Goal: Task Accomplishment & Management: Complete application form

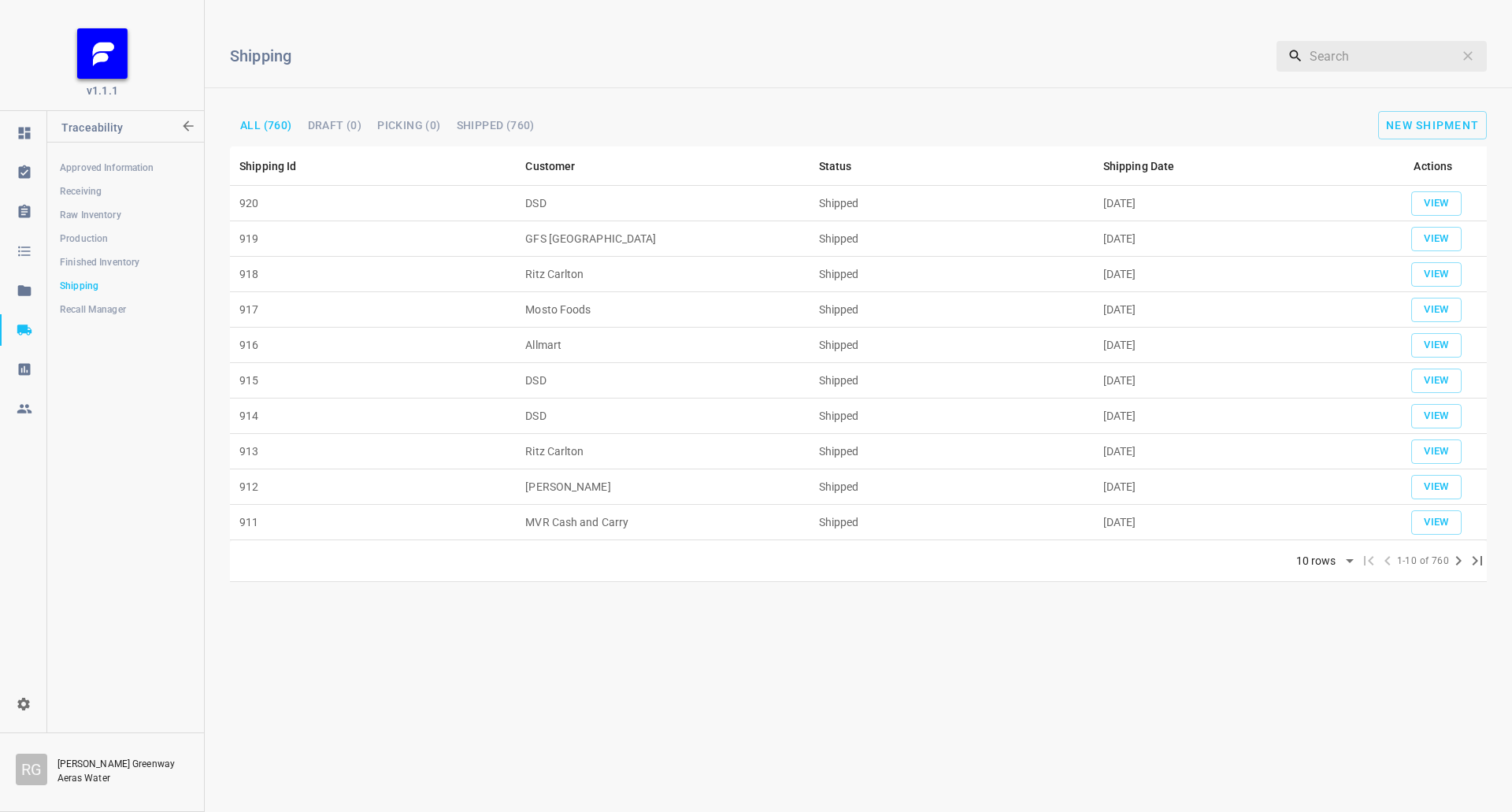
click at [128, 231] on span "Production" at bounding box center [126, 239] width 131 height 16
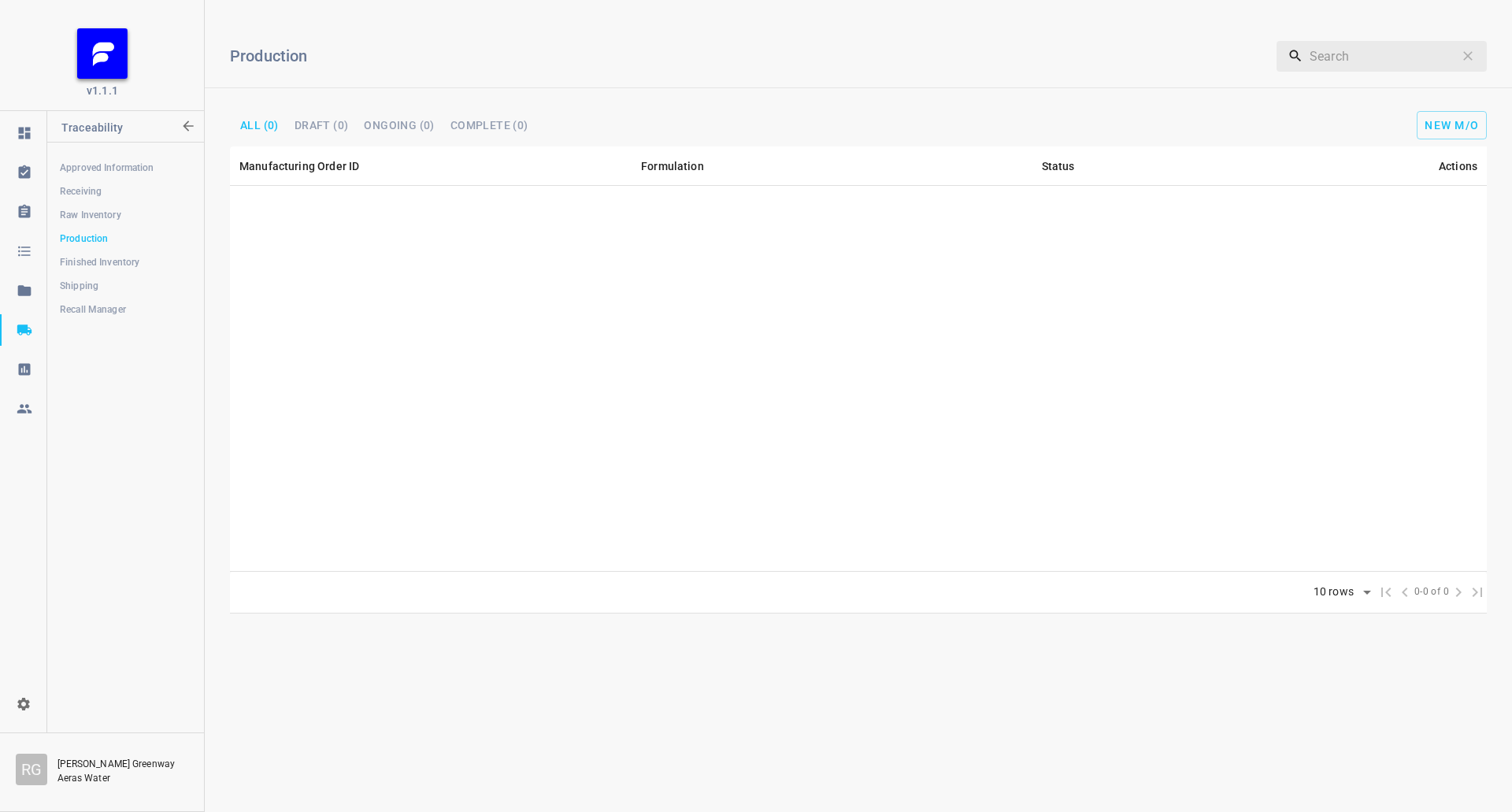
click at [87, 197] on span "Receiving" at bounding box center [126, 191] width 131 height 16
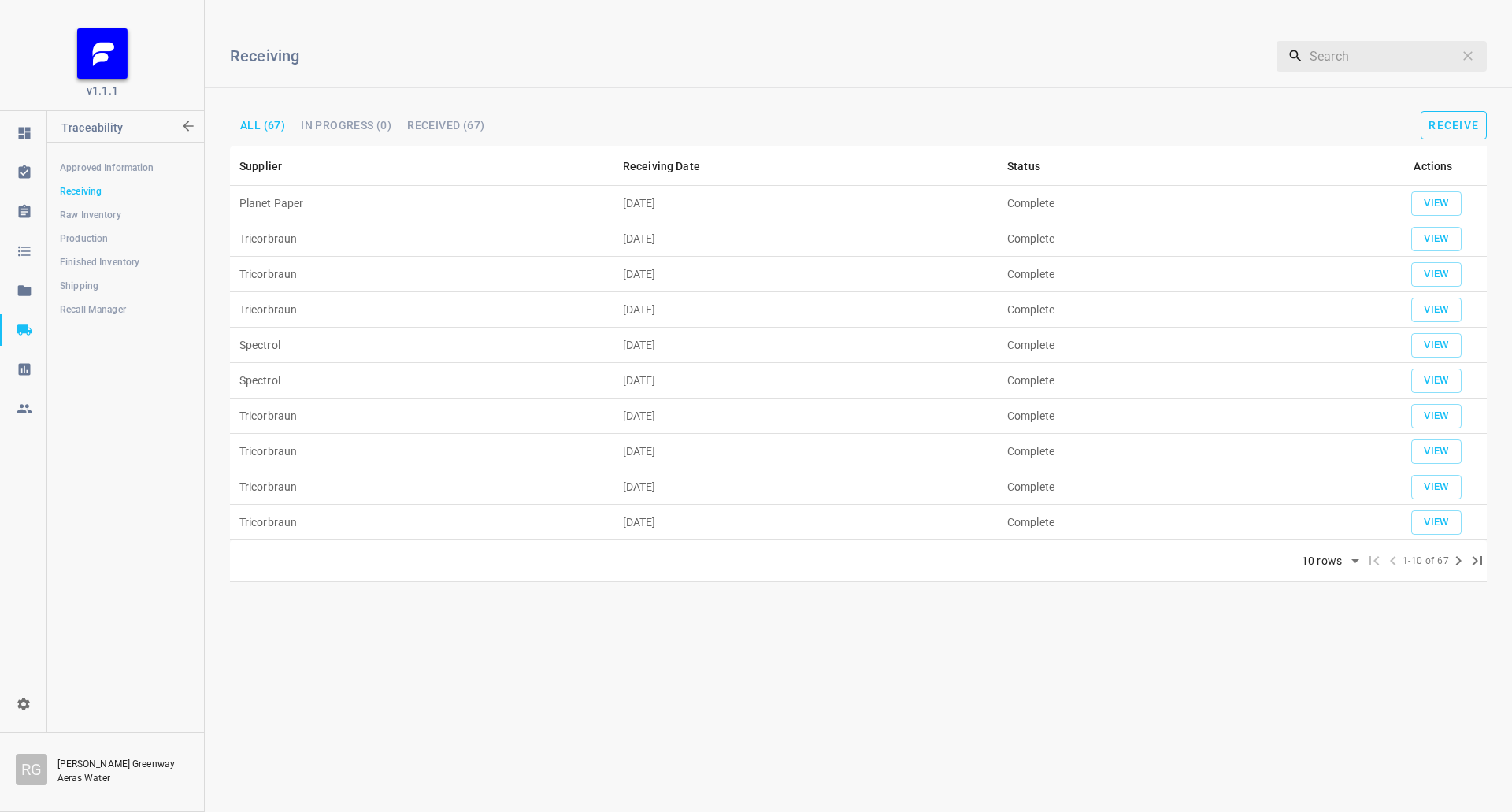
click at [1468, 122] on span "Receive" at bounding box center [1454, 125] width 50 height 13
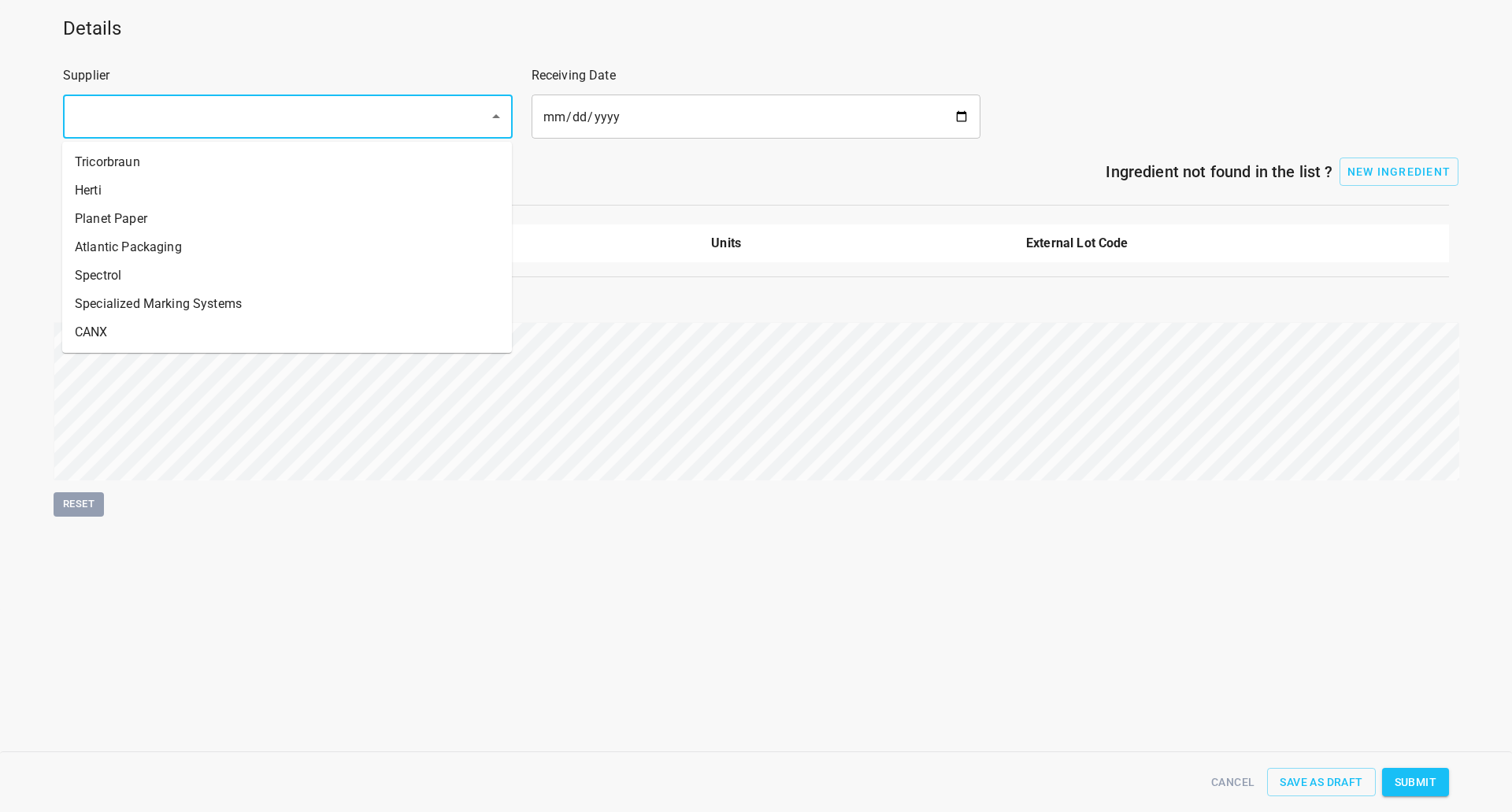
click at [271, 128] on input "text" at bounding box center [266, 116] width 392 height 30
drag, startPoint x: 150, startPoint y: 300, endPoint x: 148, endPoint y: 286, distance: 14.1
click at [148, 286] on ul "Tricorbraun Herti Planet Paper Atlantic Packaging Spectrol Specialized Marking …" at bounding box center [287, 247] width 450 height 211
click at [146, 284] on li "Spectrol" at bounding box center [287, 276] width 450 height 29
type input "Spectrol"
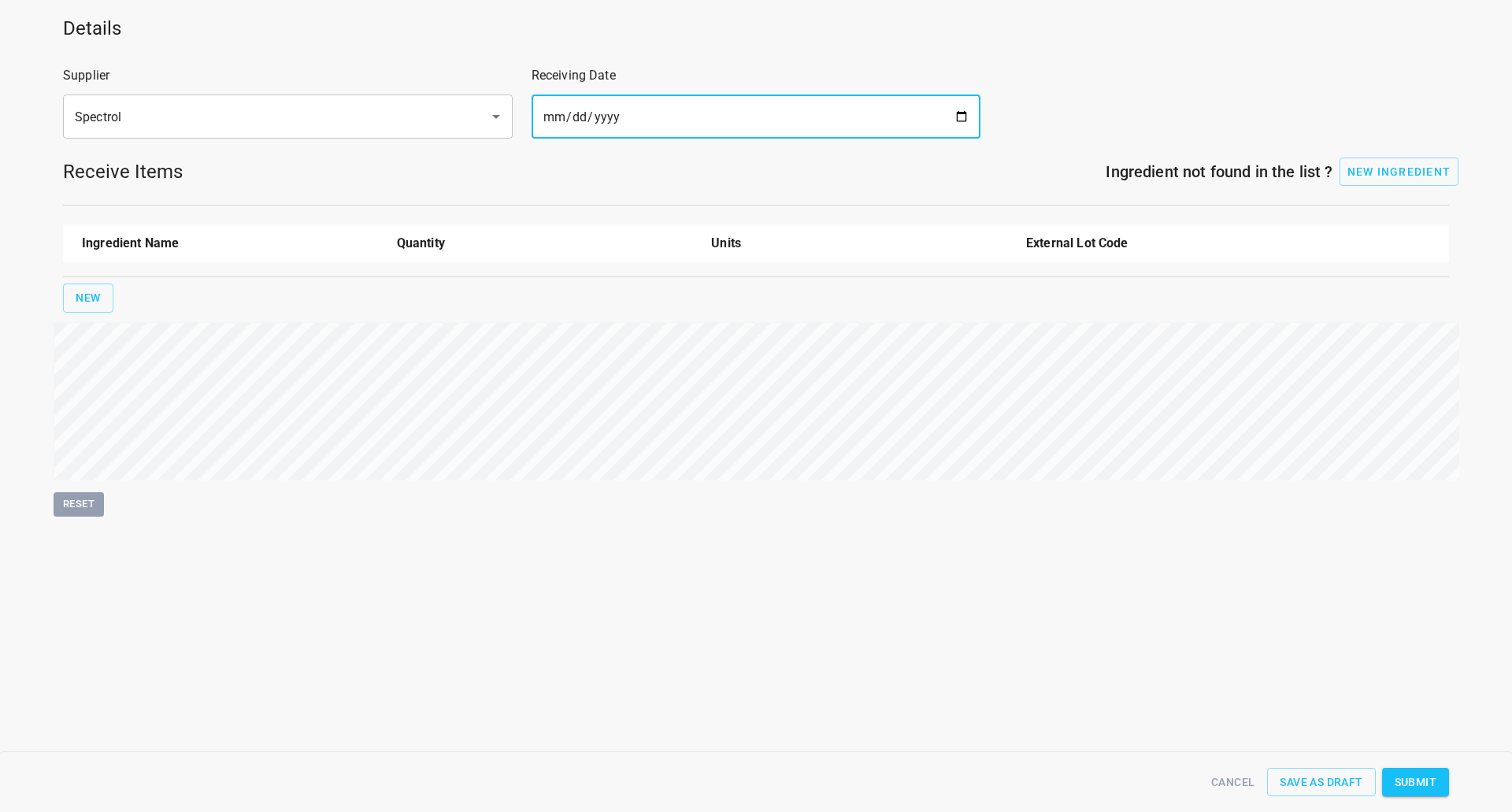
click at [627, 128] on input "date" at bounding box center [756, 116] width 450 height 44
drag, startPoint x: 955, startPoint y: 116, endPoint x: 931, endPoint y: 115, distance: 24.0
click at [957, 115] on input "date" at bounding box center [756, 116] width 450 height 44
type input "[DATE]"
click at [119, 298] on div "New" at bounding box center [756, 297] width 1393 height 35
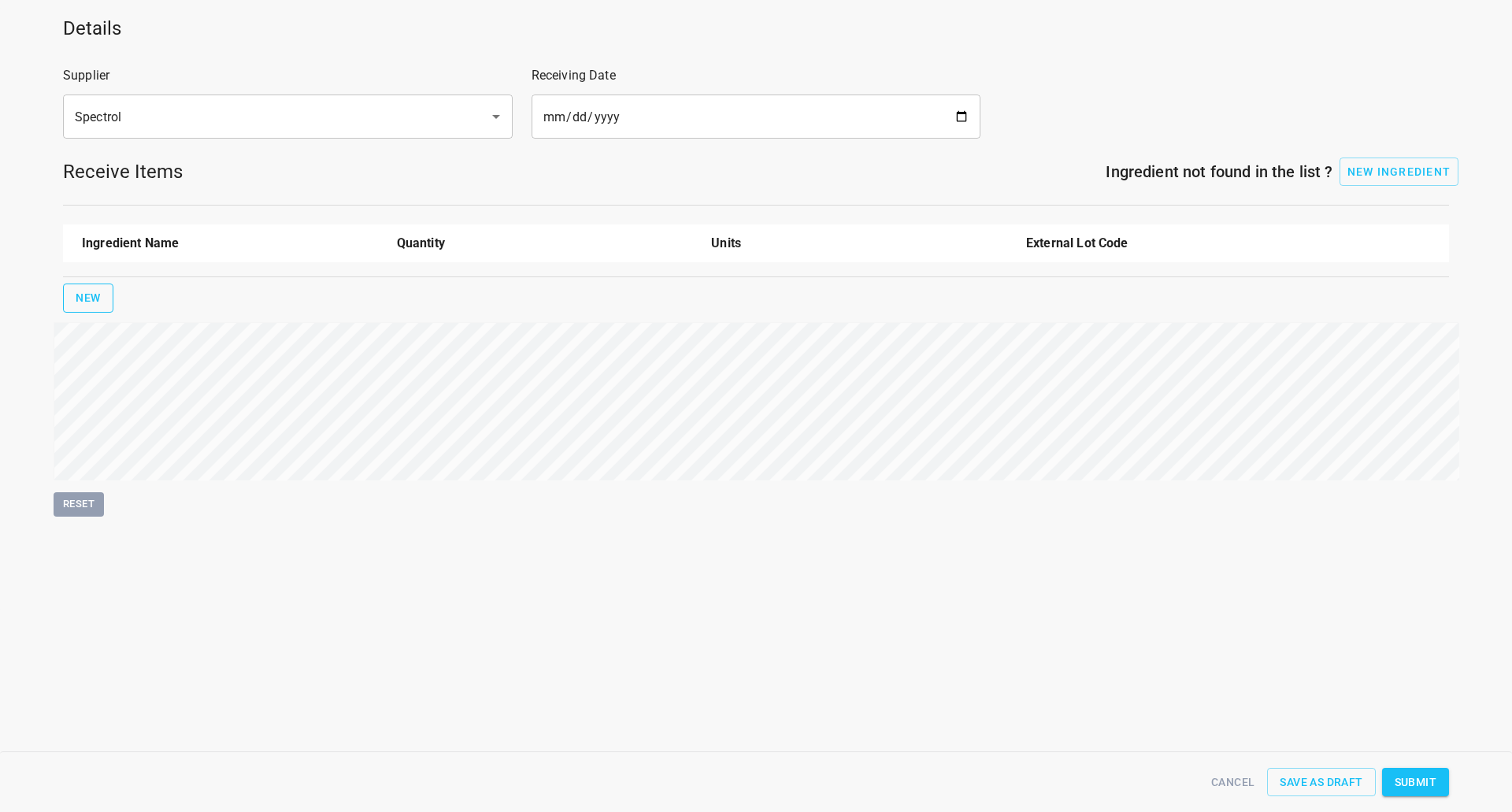
click at [80, 298] on span "New" at bounding box center [88, 298] width 25 height 20
click at [155, 292] on input "text" at bounding box center [208, 287] width 252 height 24
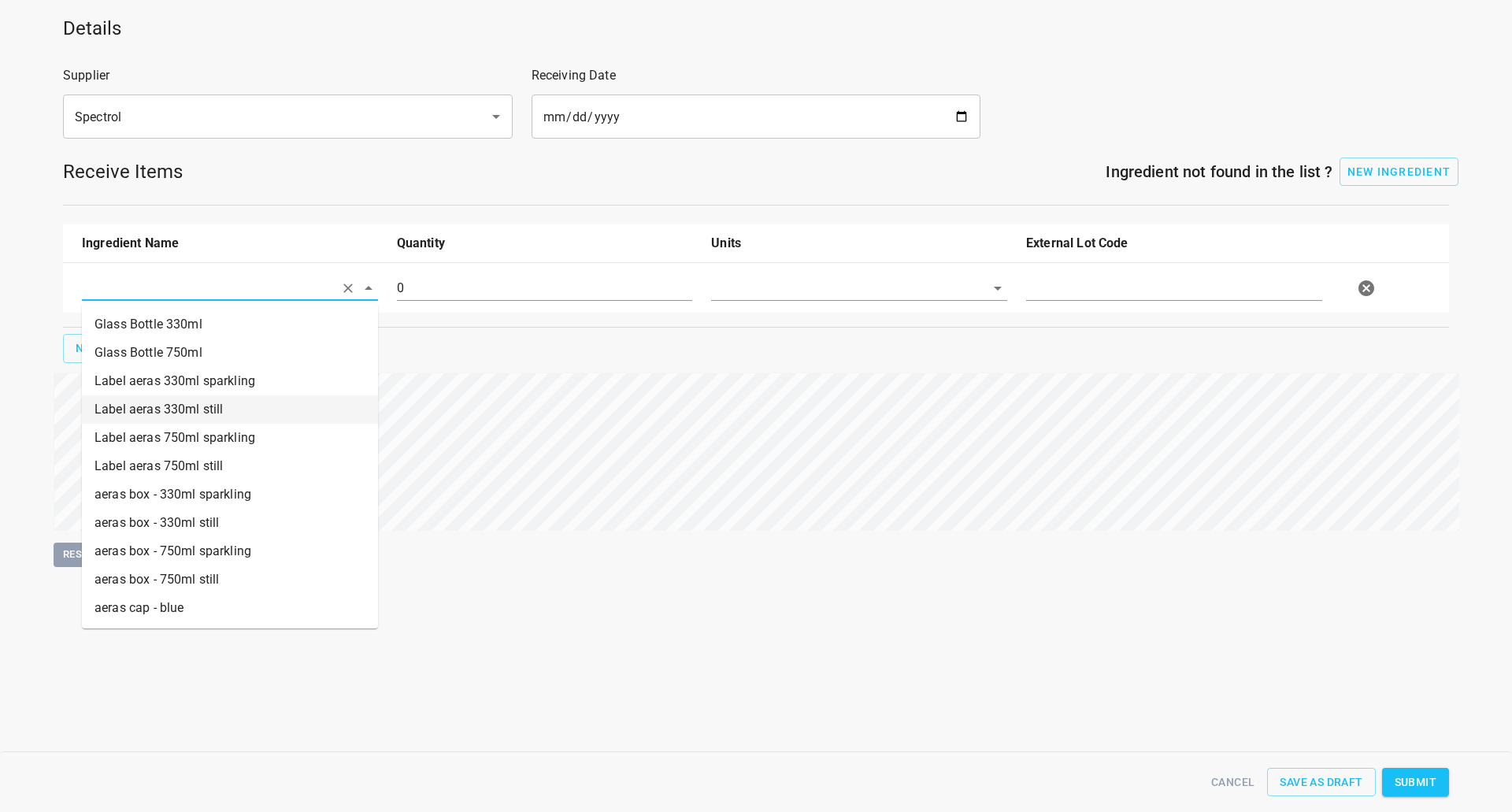
click at [156, 418] on li "Label aeras 330ml still" at bounding box center [230, 410] width 296 height 29
type input "Label aeras 330ml still"
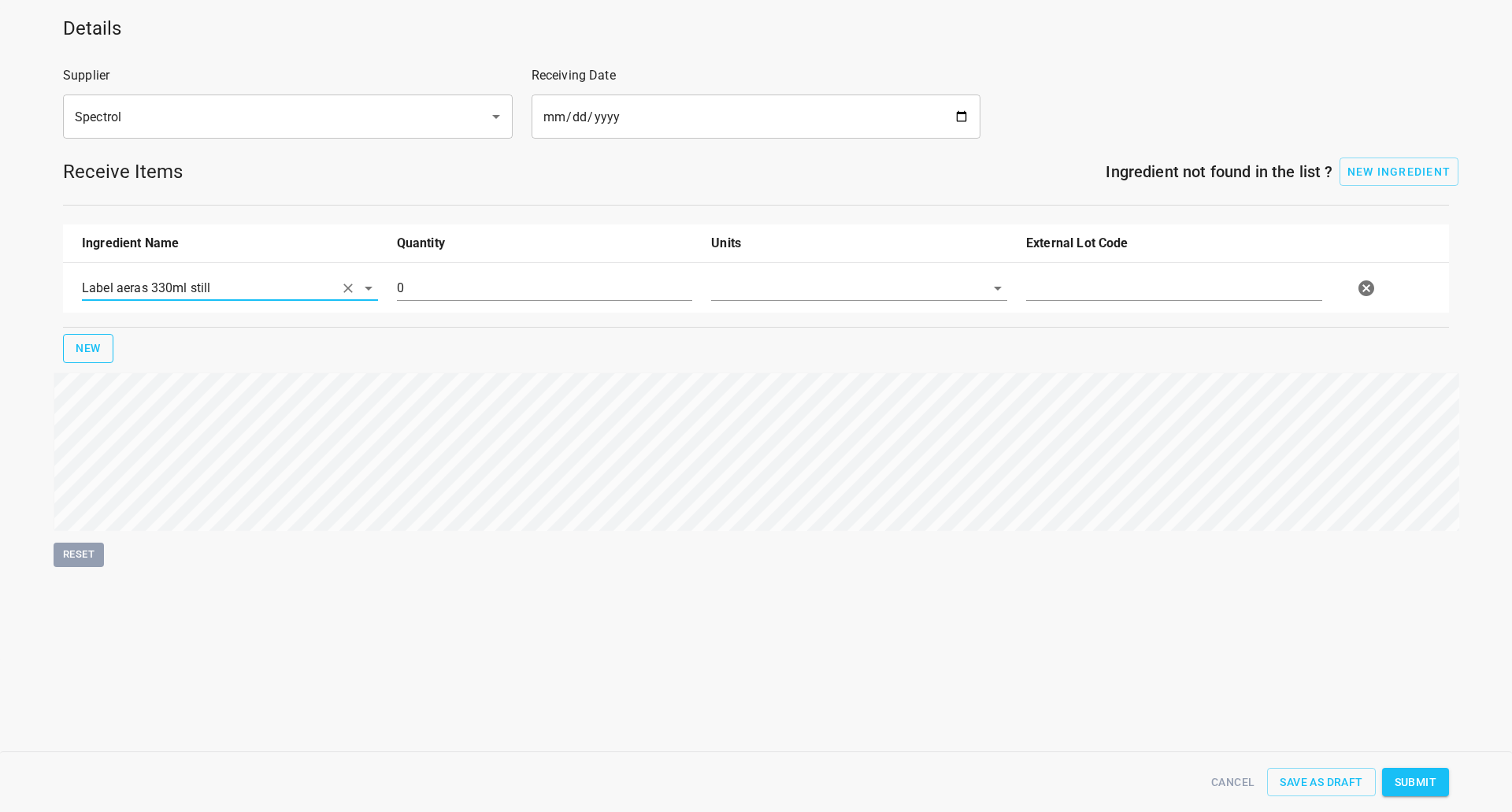
click at [105, 355] on button "New" at bounding box center [88, 349] width 50 height 29
click at [104, 300] on input "text" at bounding box center [208, 287] width 252 height 24
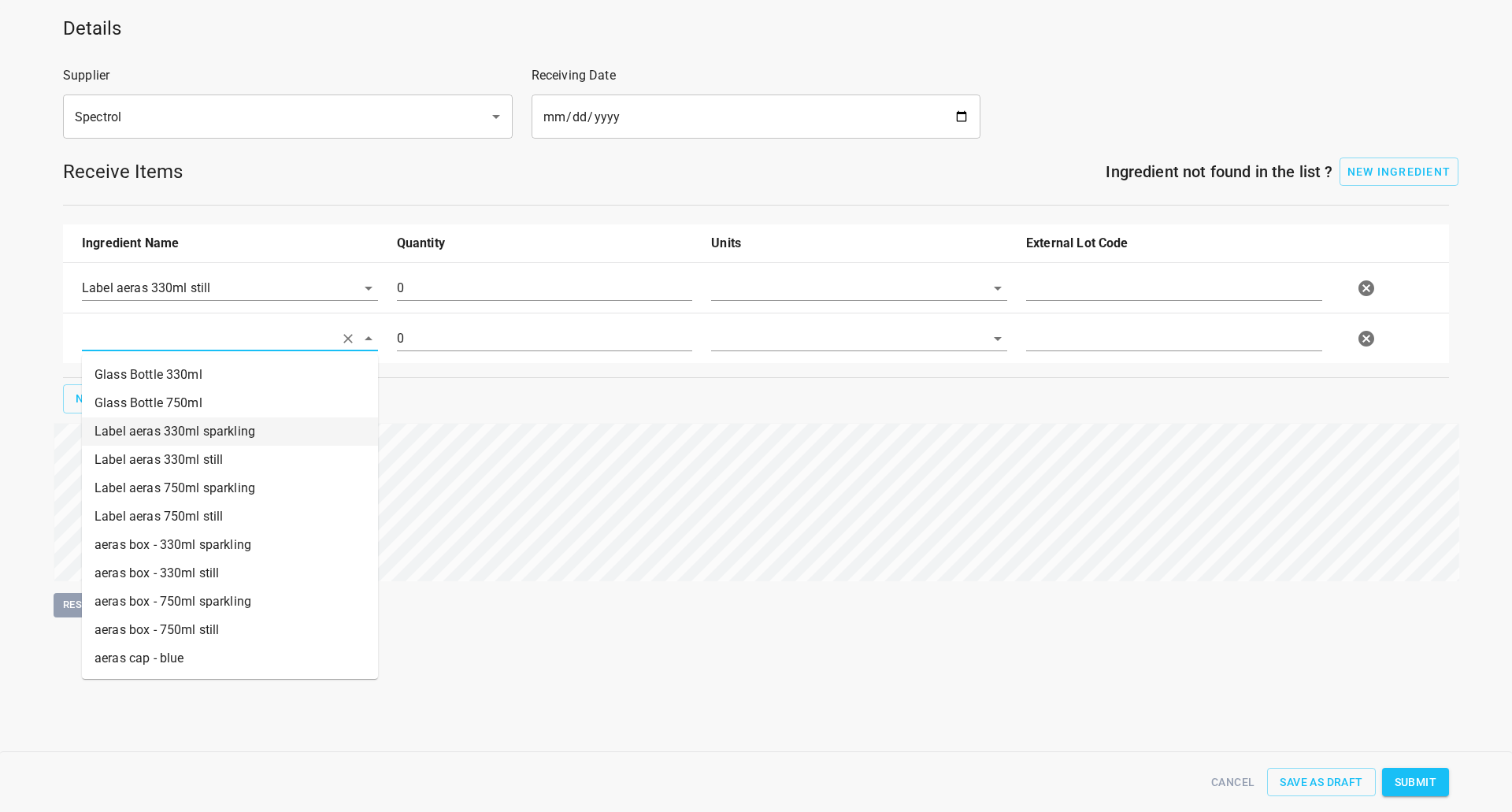
drag, startPoint x: 189, startPoint y: 421, endPoint x: 380, endPoint y: 418, distance: 191.0
click at [189, 423] on li "Label aeras 330ml sparkling" at bounding box center [230, 432] width 296 height 29
type input "Label aeras 330ml sparkling"
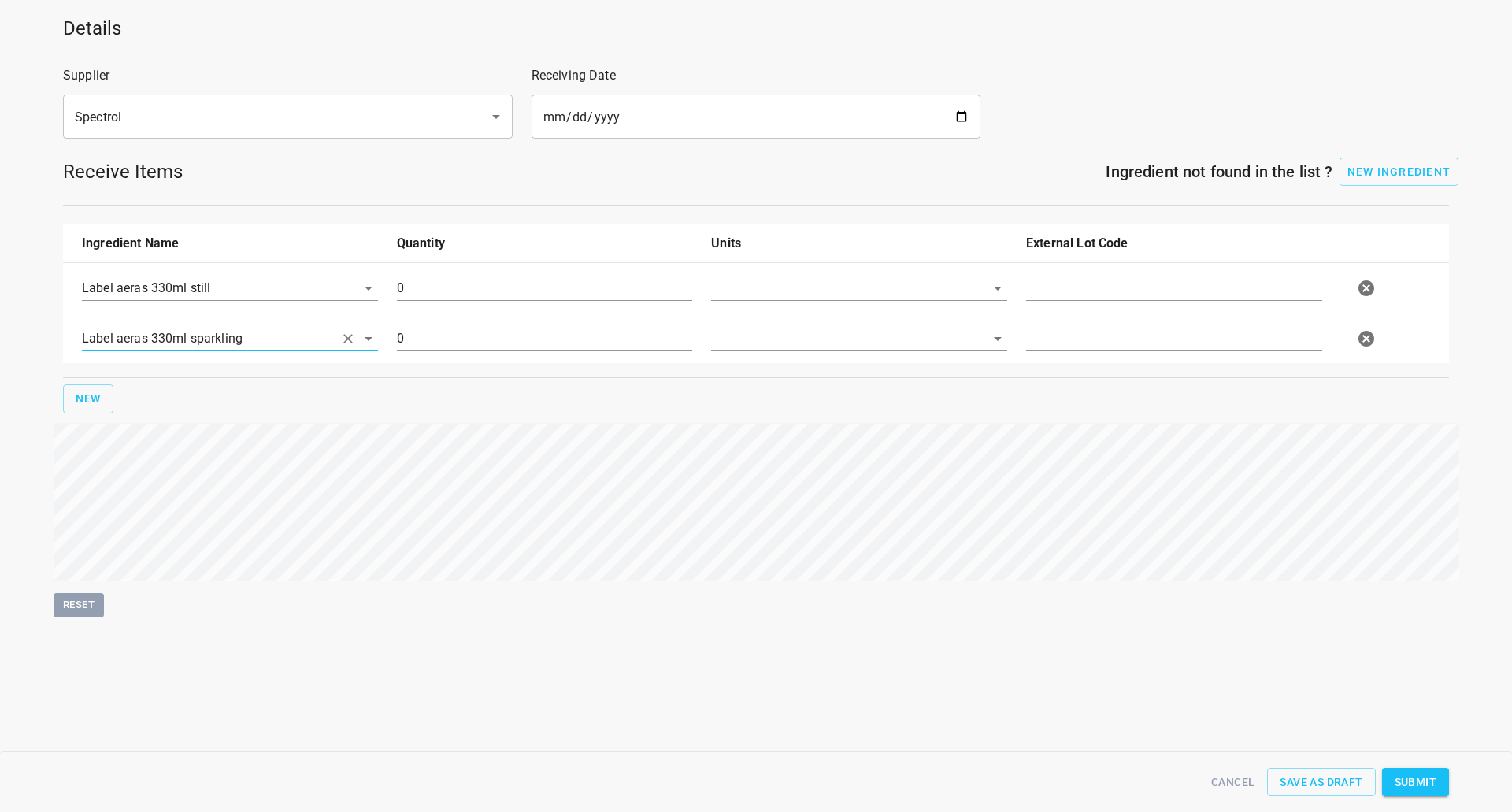
click at [808, 294] on input "text" at bounding box center [837, 287] width 252 height 24
click at [795, 325] on li "[PERSON_NAME]" at bounding box center [860, 324] width 296 height 29
type input "[PERSON_NAME]"
click at [789, 300] on input "text" at bounding box center [837, 287] width 252 height 24
click at [788, 374] on li "[PERSON_NAME]" at bounding box center [860, 375] width 296 height 29
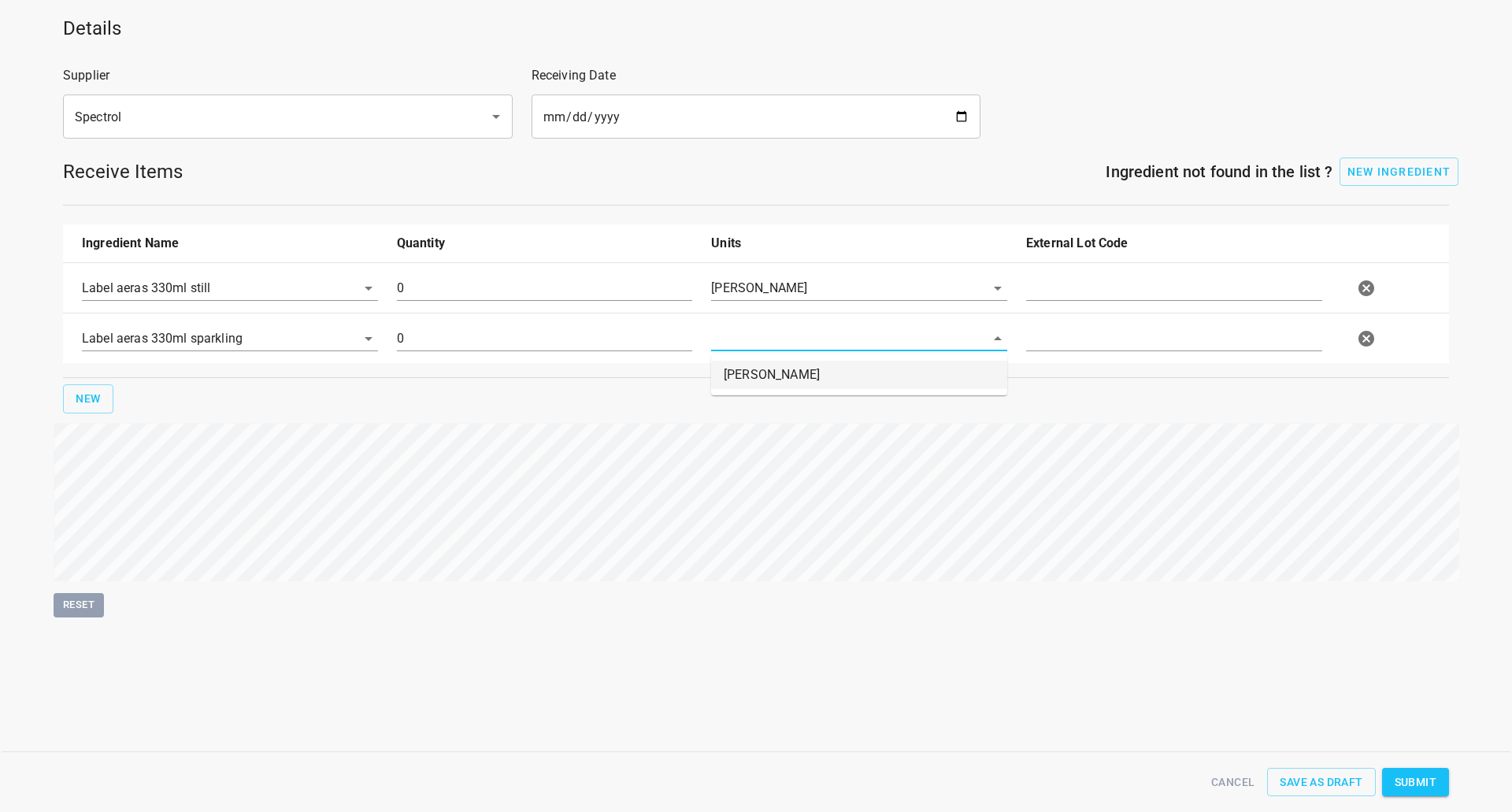
type input "[PERSON_NAME]"
click at [616, 279] on input "0" at bounding box center [545, 288] width 296 height 25
type input "525000"
click at [521, 340] on input "0" at bounding box center [545, 339] width 296 height 25
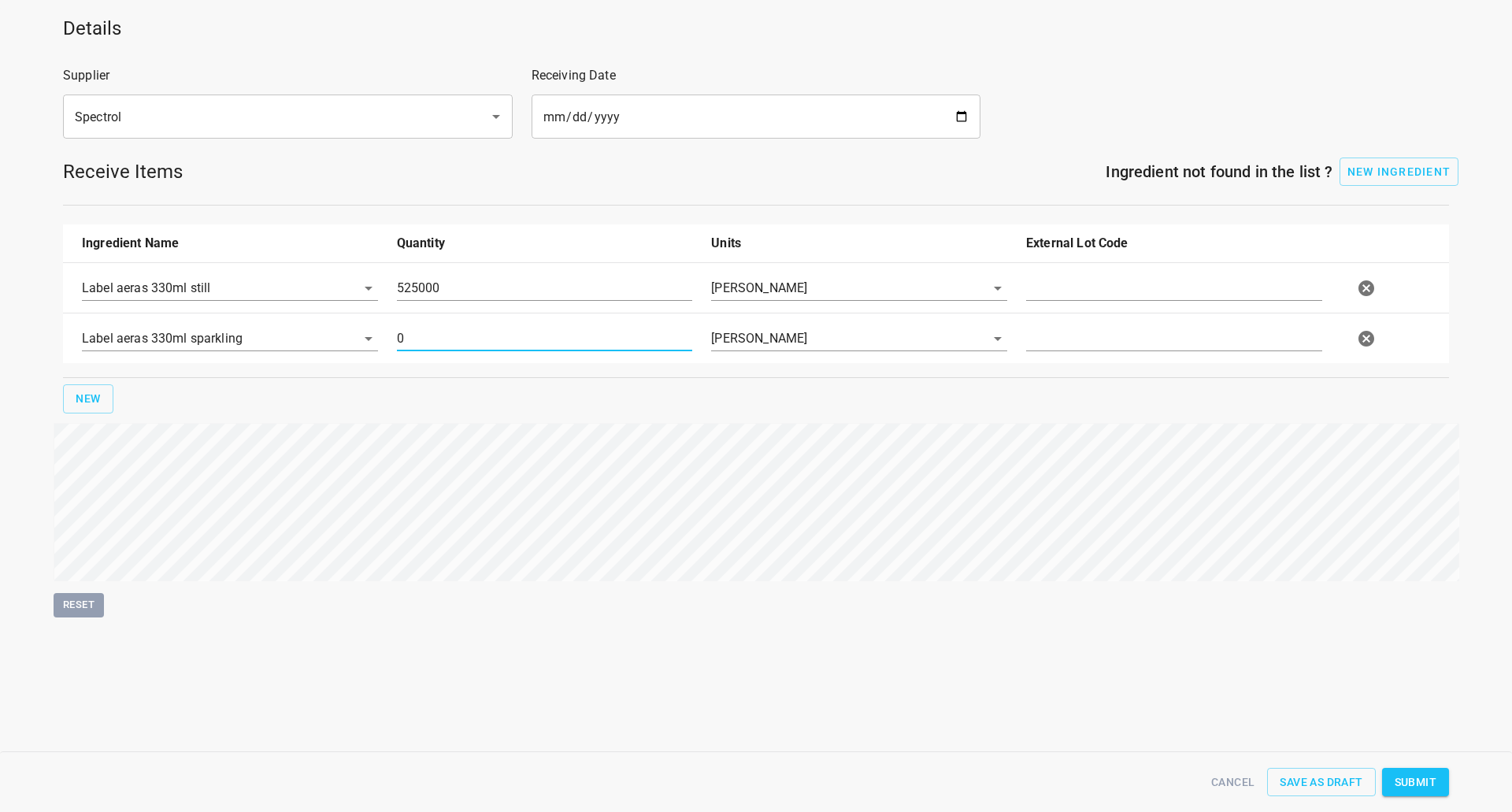
click at [521, 340] on input "0" at bounding box center [545, 339] width 296 height 25
type input "416000"
click at [1129, 286] on input "text" at bounding box center [1174, 288] width 296 height 25
type input "103772"
click at [1080, 328] on input "text" at bounding box center [1174, 339] width 296 height 25
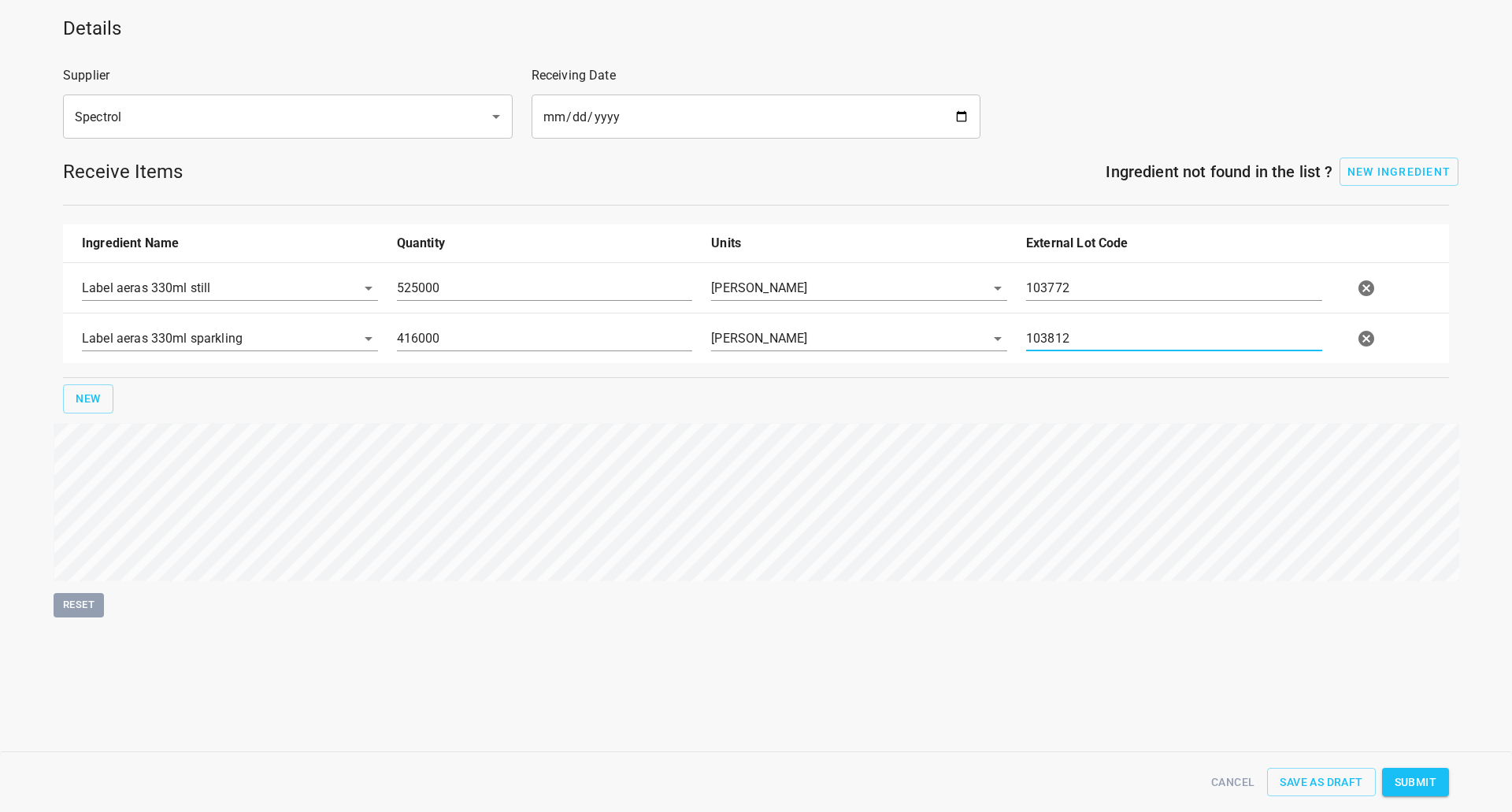
type input "103812"
click at [1442, 790] on button "Submit" at bounding box center [1416, 782] width 67 height 29
type input "525000.000000000000000"
type input "416000.000000000000000"
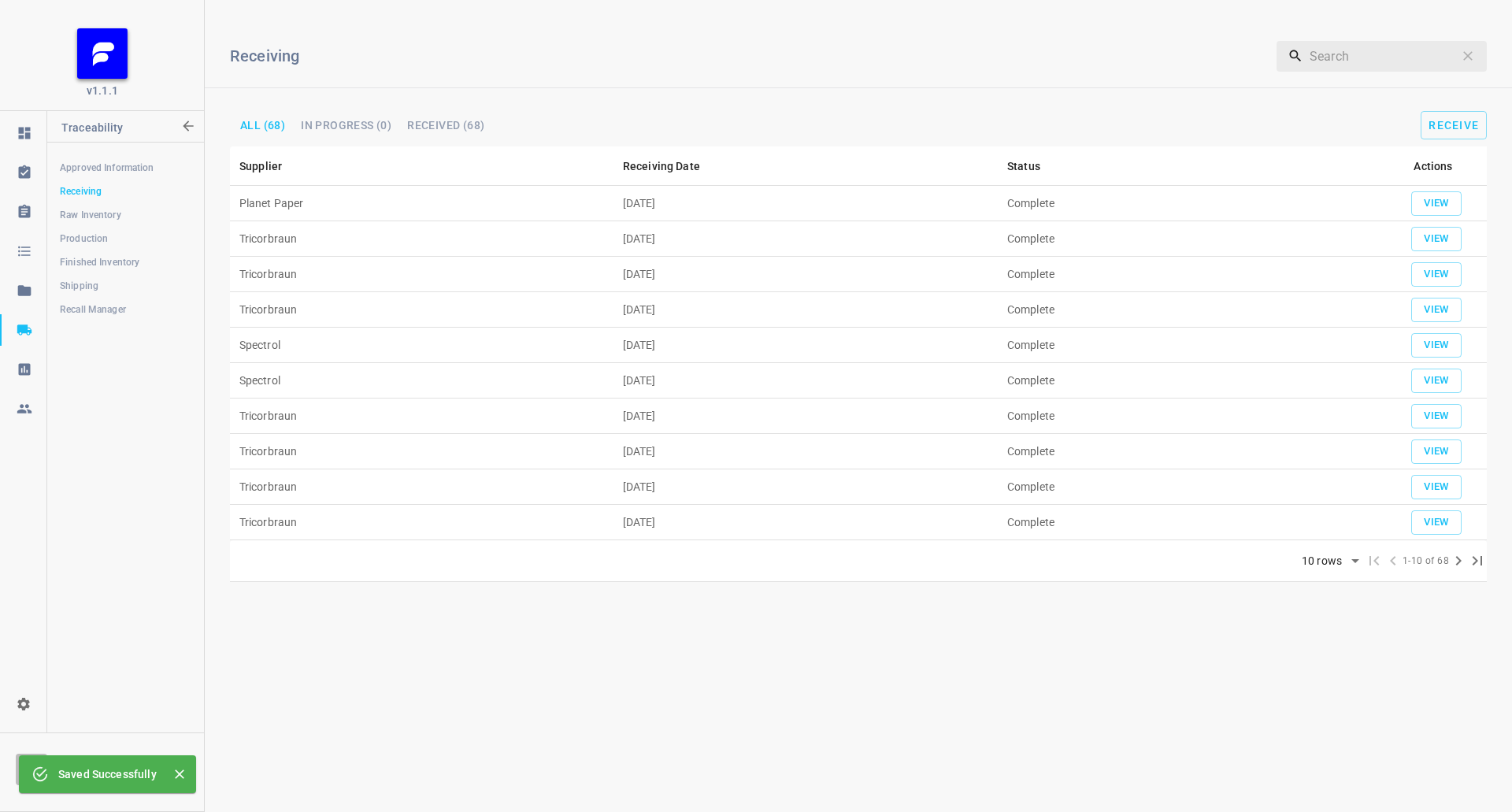
click at [90, 242] on span "Production" at bounding box center [126, 239] width 131 height 16
